Goal: Communication & Community: Connect with others

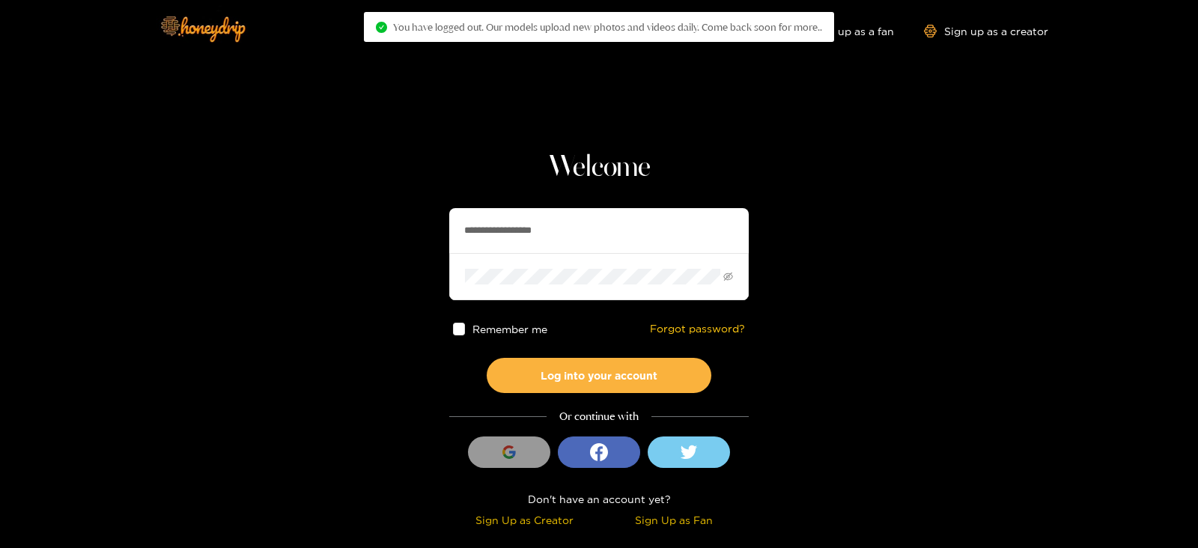
click at [400, 242] on section "**********" at bounding box center [599, 266] width 1198 height 532
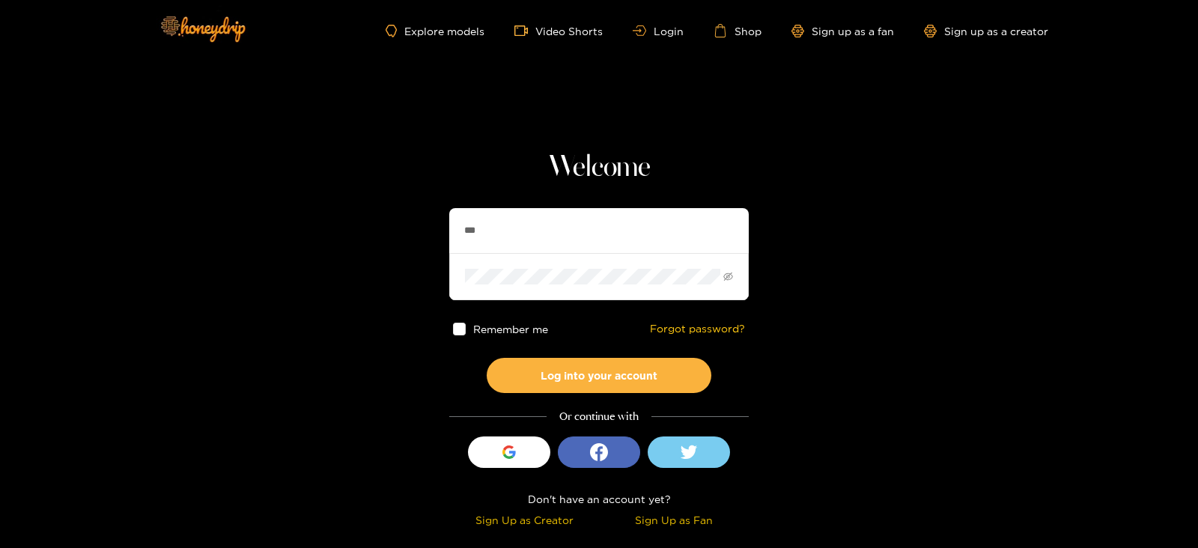
type input "**********"
click at [487, 358] on button "Log into your account" at bounding box center [599, 375] width 225 height 35
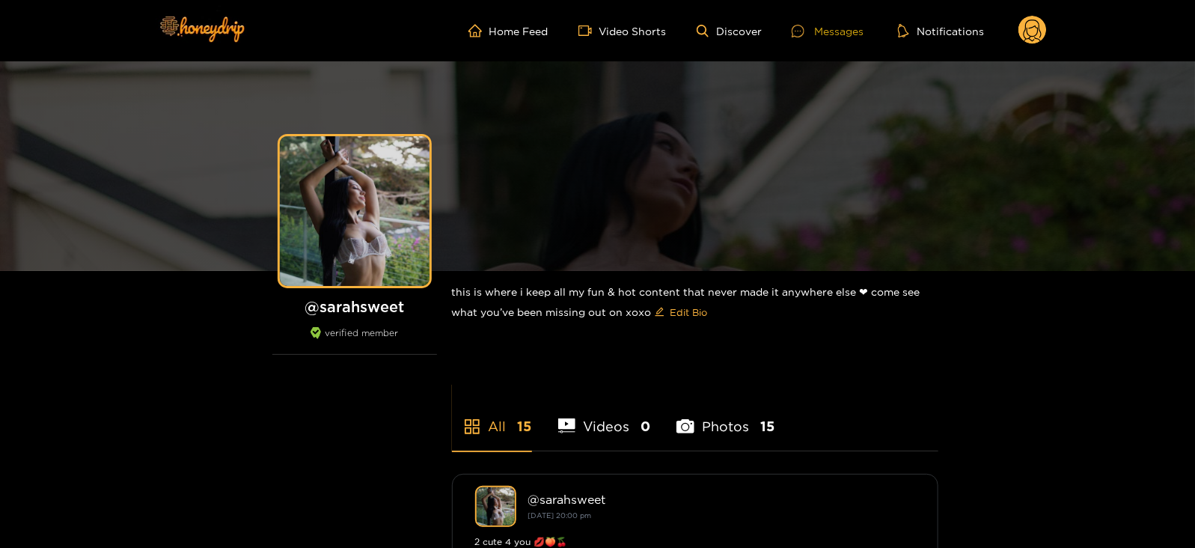
click at [816, 31] on div "Messages" at bounding box center [828, 30] width 72 height 17
